Goal: Transaction & Acquisition: Purchase product/service

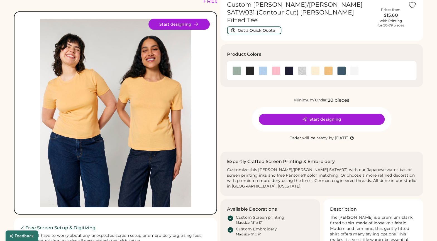
scroll to position [28, 0]
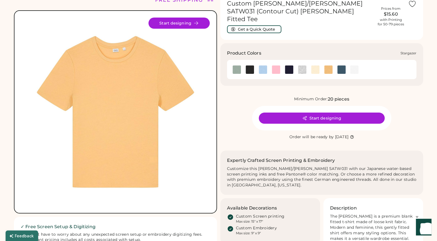
click at [341, 65] on img at bounding box center [341, 69] width 8 height 8
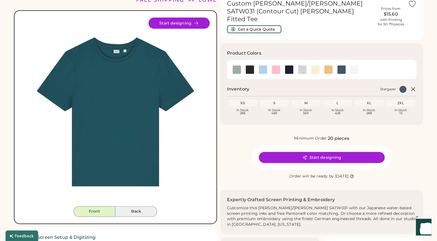
click at [144, 208] on button "Back" at bounding box center [136, 211] width 42 height 11
click at [111, 210] on button "Front" at bounding box center [95, 211] width 42 height 11
click at [238, 67] on div at bounding box center [236, 69] width 13 height 13
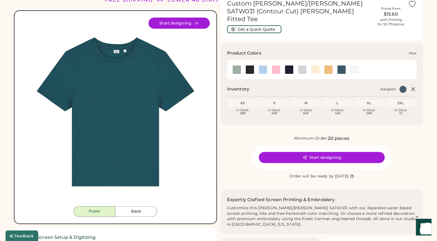
click at [238, 65] on img at bounding box center [237, 69] width 8 height 8
